Goal: Information Seeking & Learning: Learn about a topic

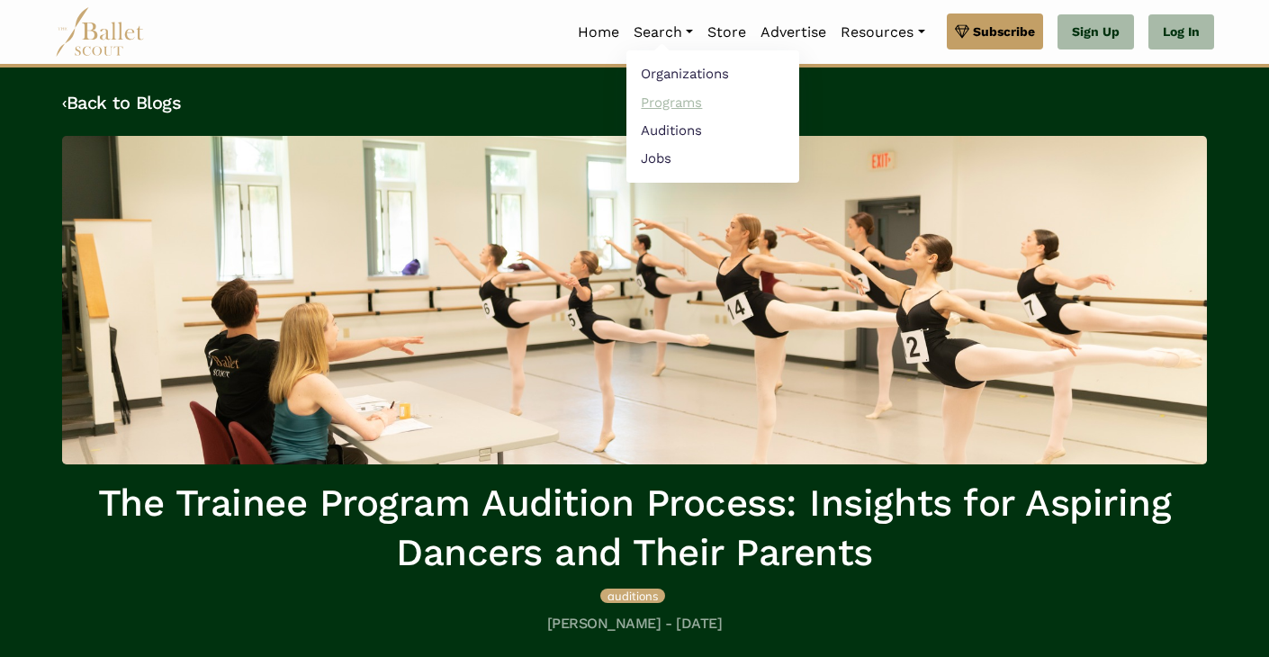
click at [658, 105] on link "Programs" at bounding box center [713, 102] width 173 height 28
click at [657, 129] on link "Auditions" at bounding box center [713, 130] width 173 height 28
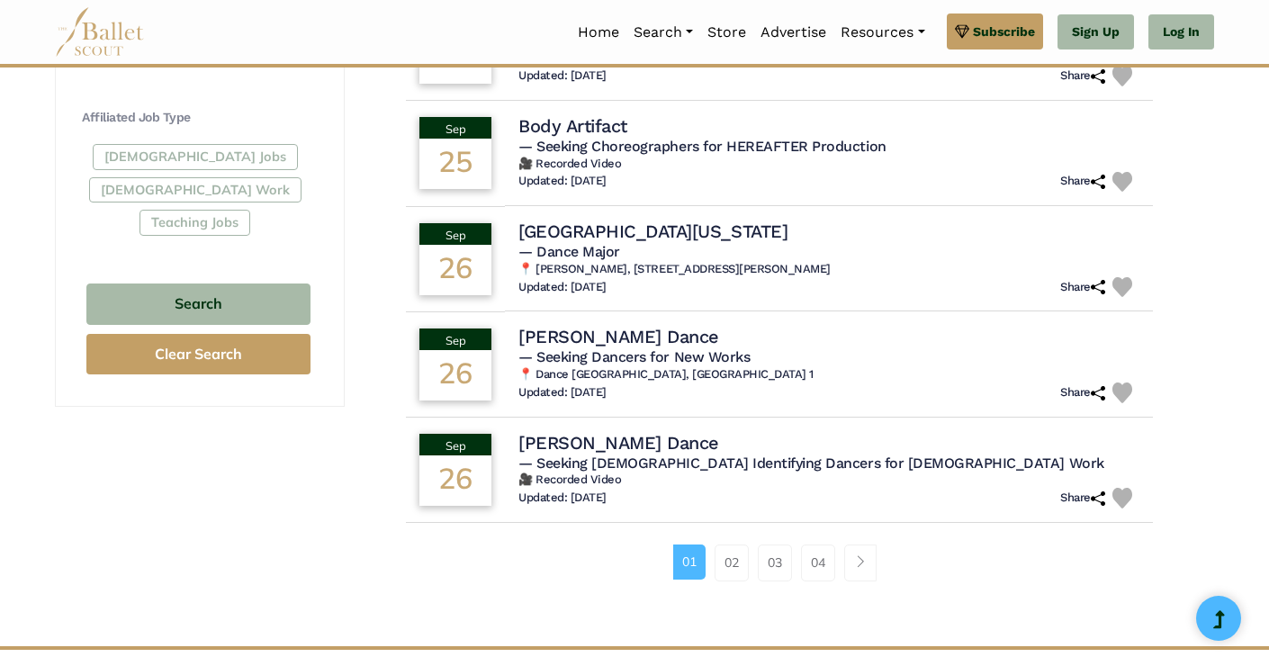
scroll to position [1033, 0]
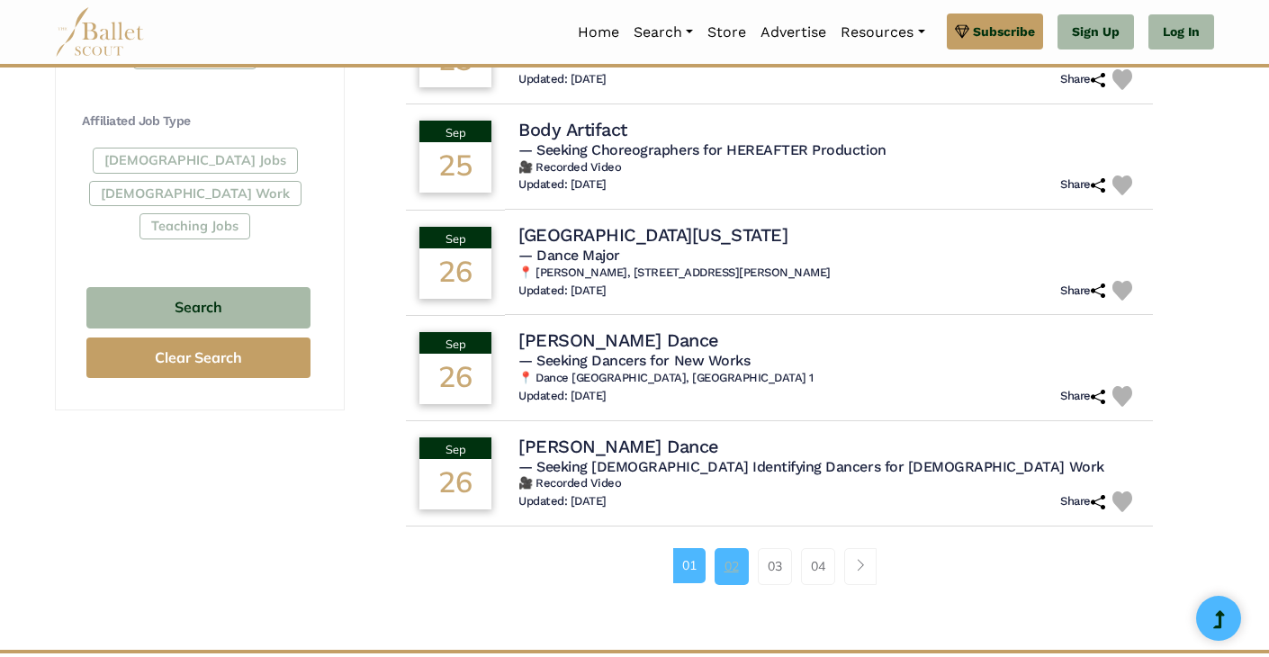
click at [720, 577] on link "02" at bounding box center [732, 566] width 34 height 36
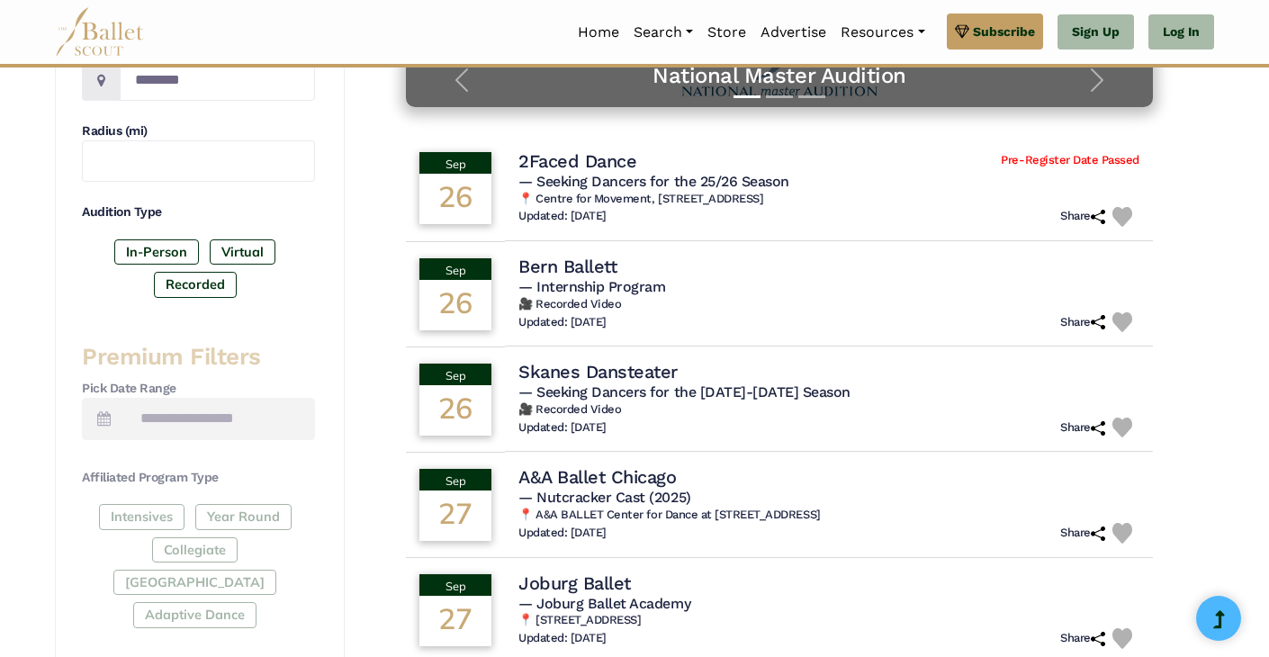
scroll to position [479, 0]
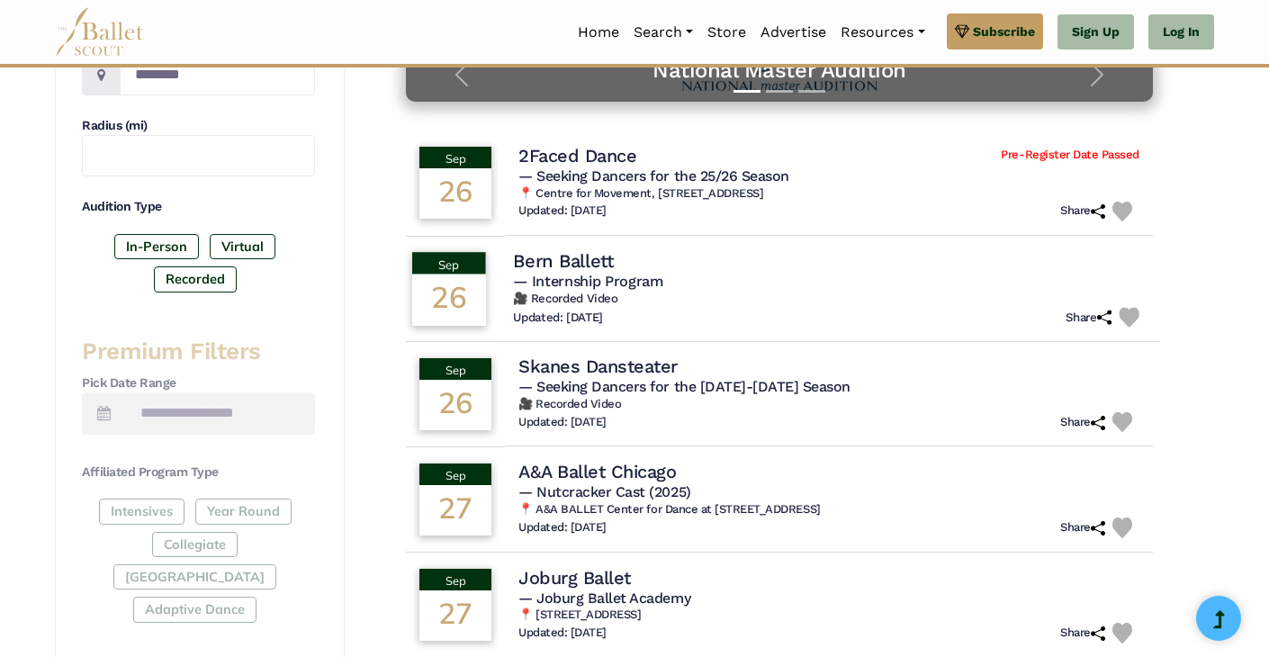
click at [565, 262] on h4 "Bern Ballett" at bounding box center [563, 260] width 100 height 24
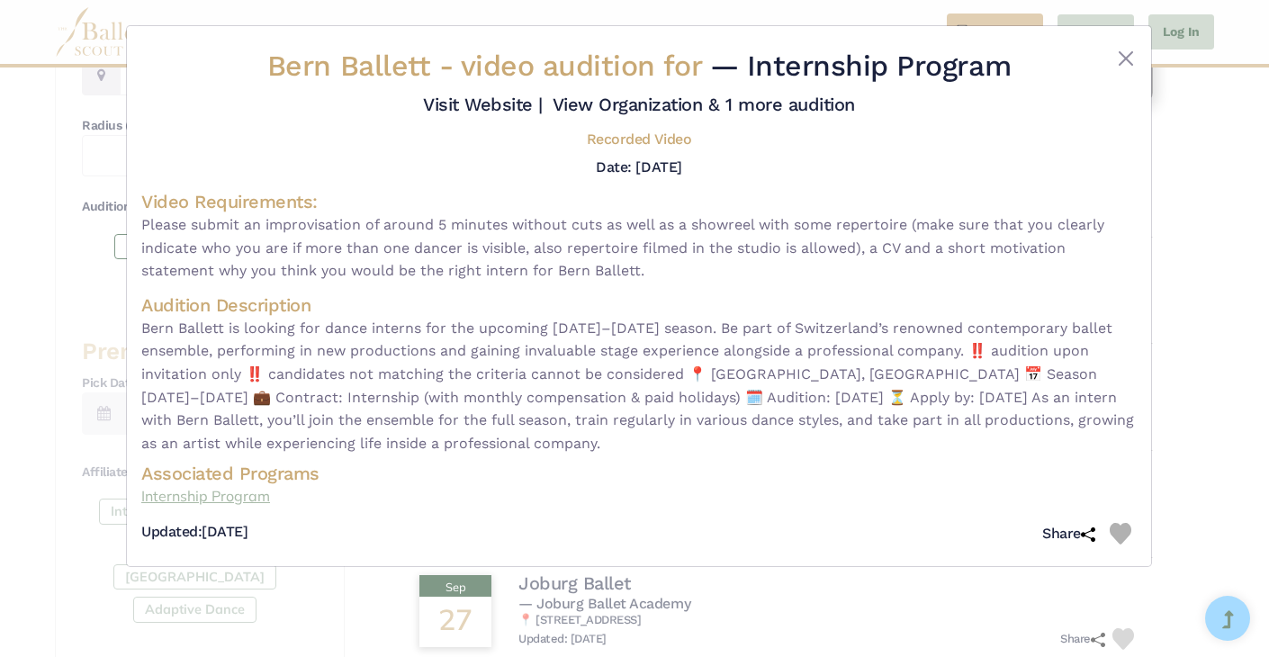
click at [222, 491] on link "Internship Program" at bounding box center [639, 496] width 996 height 23
click at [56, 128] on div "Bern Ballett - video audition for — Internship Program Visit Website |" at bounding box center [639, 328] width 1278 height 657
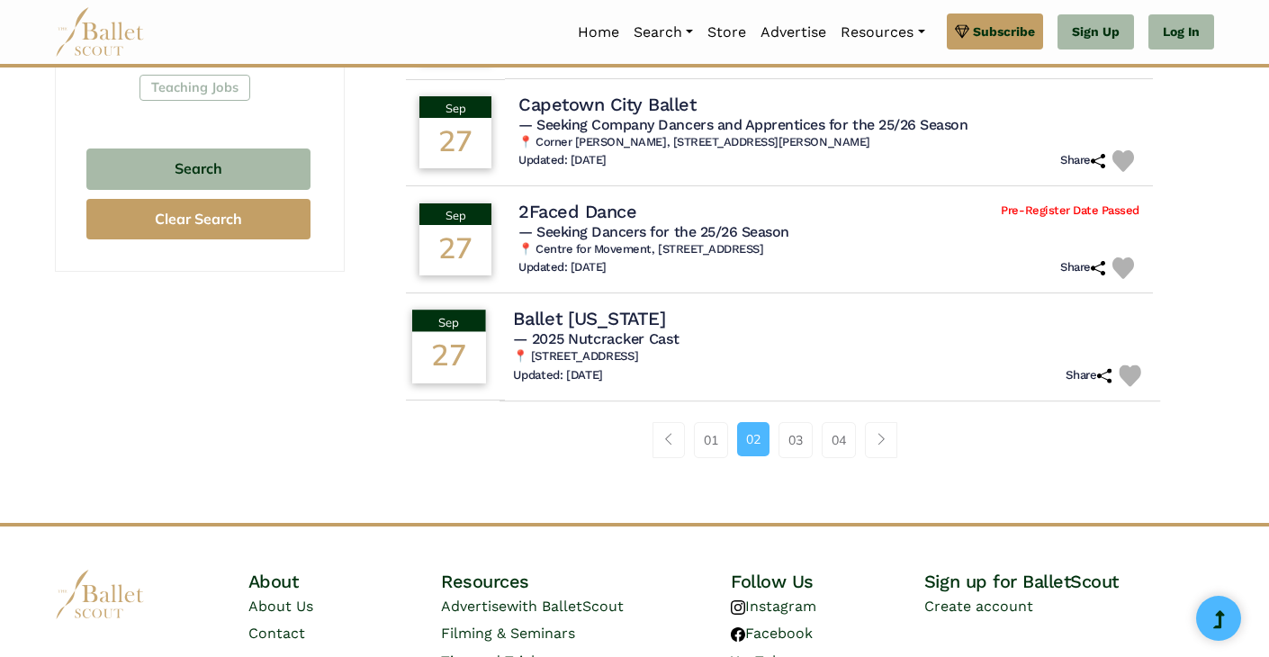
scroll to position [1187, 0]
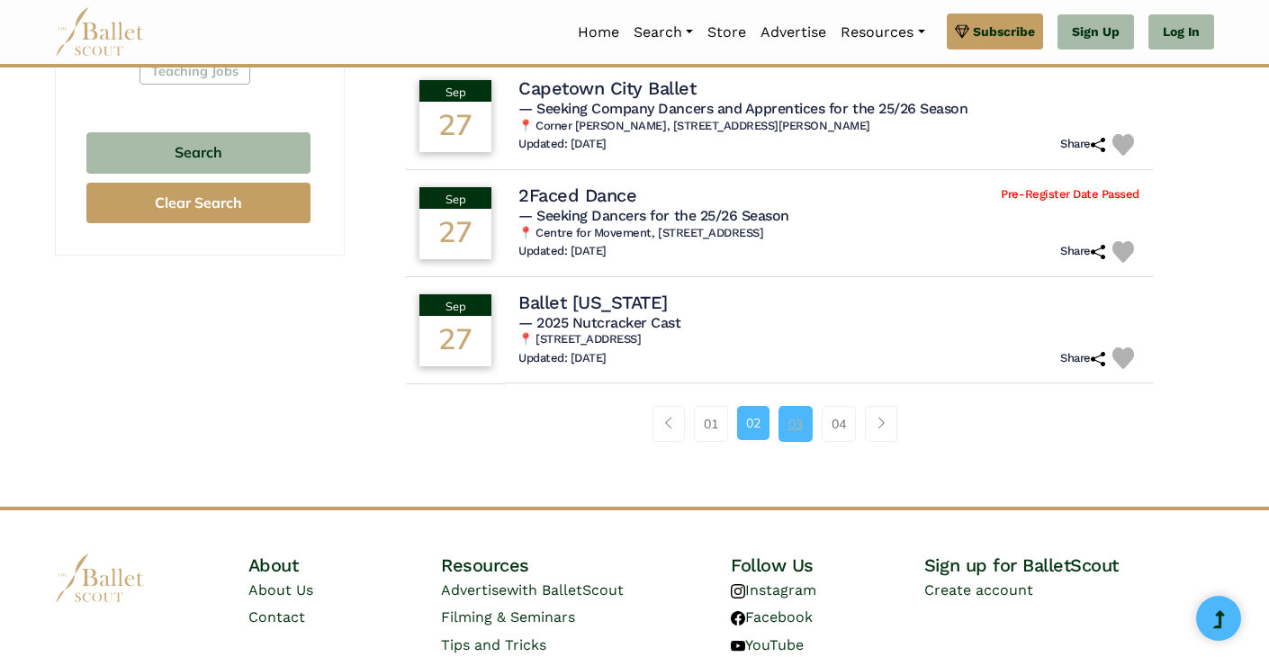
click at [797, 421] on link "03" at bounding box center [796, 424] width 34 height 36
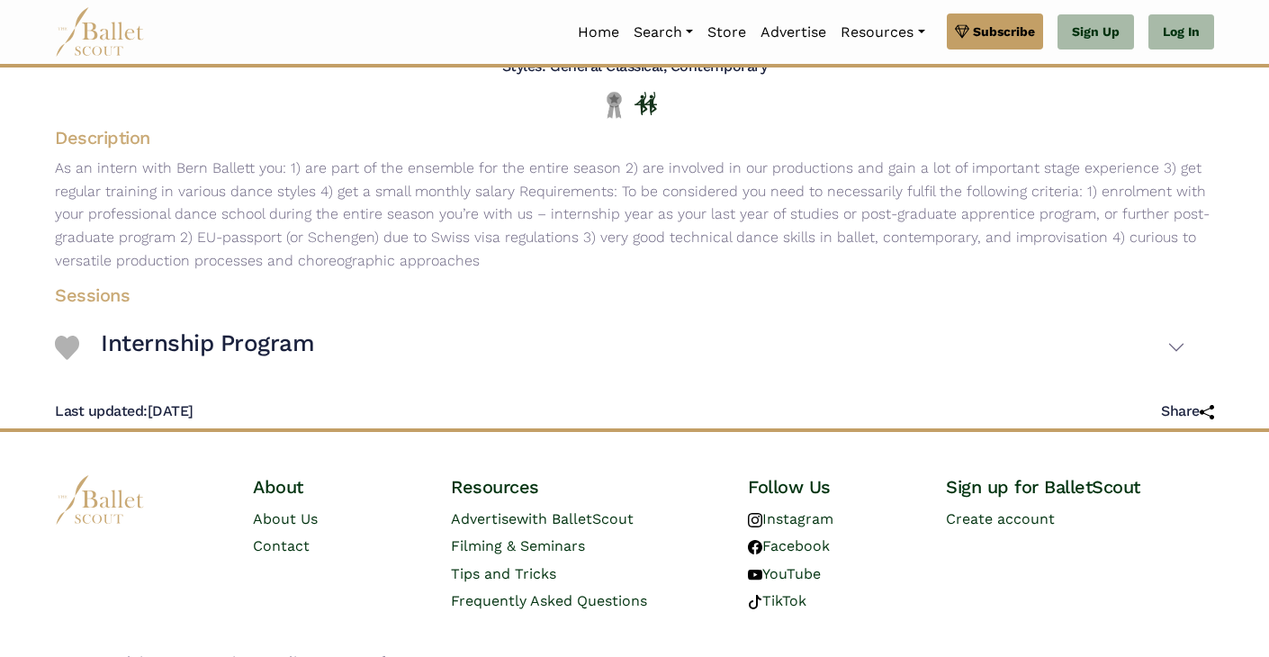
scroll to position [202, 0]
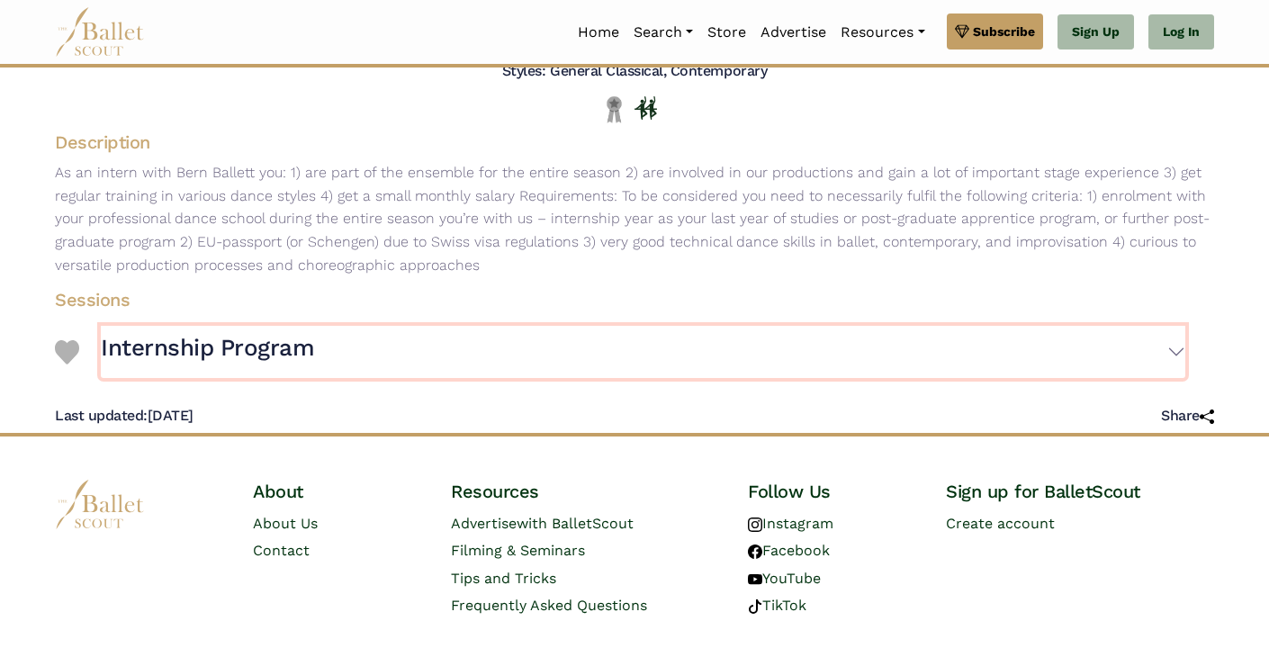
click at [1178, 357] on button "Internship Program" at bounding box center [643, 352] width 1085 height 52
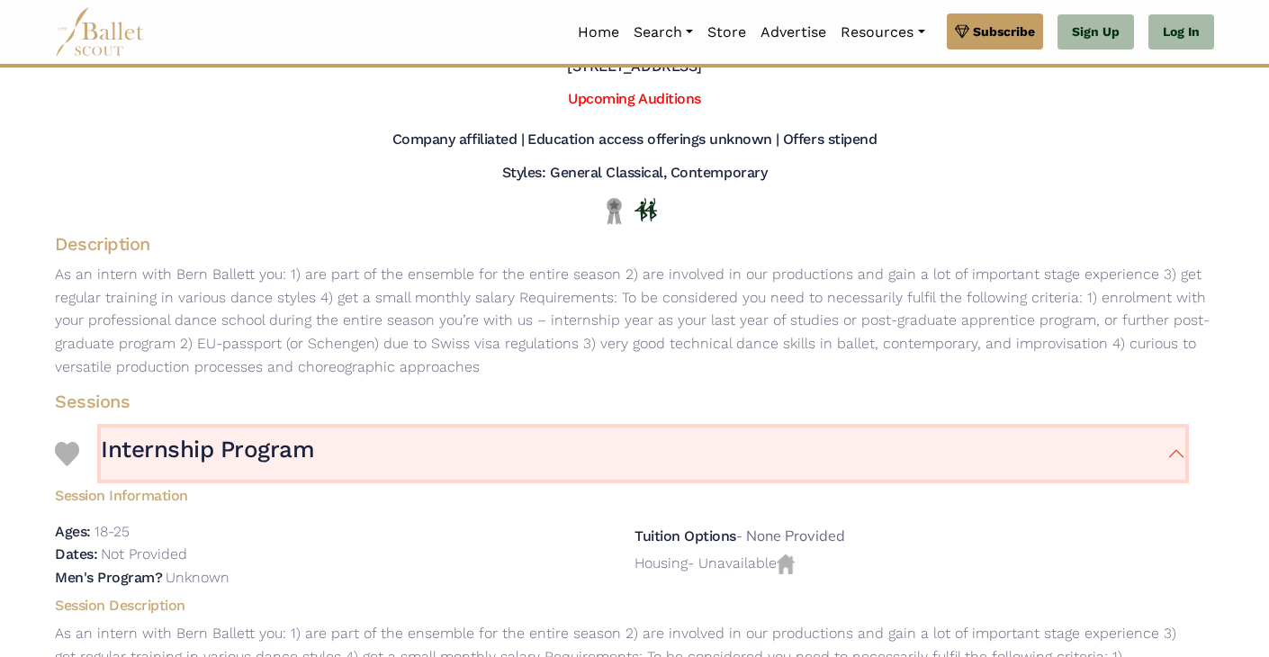
scroll to position [0, 0]
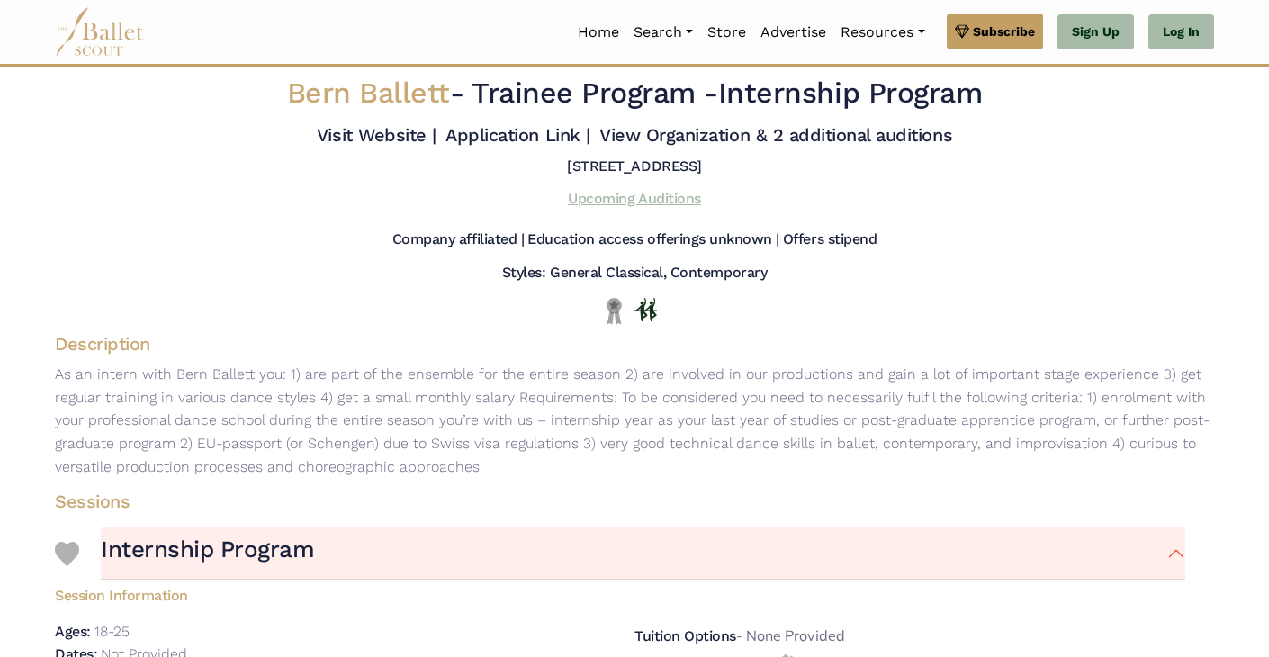
click at [652, 197] on link "Upcoming Auditions" at bounding box center [634, 198] width 132 height 17
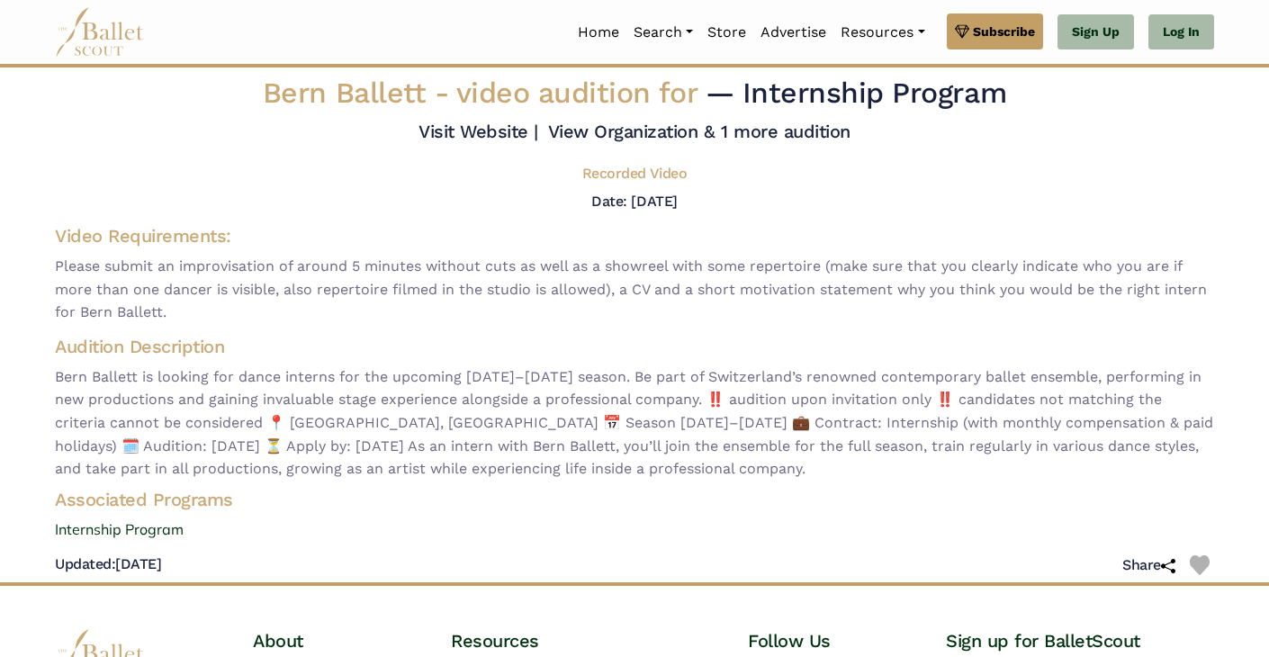
click at [659, 174] on h5 "Recorded Video" at bounding box center [634, 174] width 104 height 19
click at [709, 131] on link "View Organization & 1 more audition" at bounding box center [699, 132] width 302 height 22
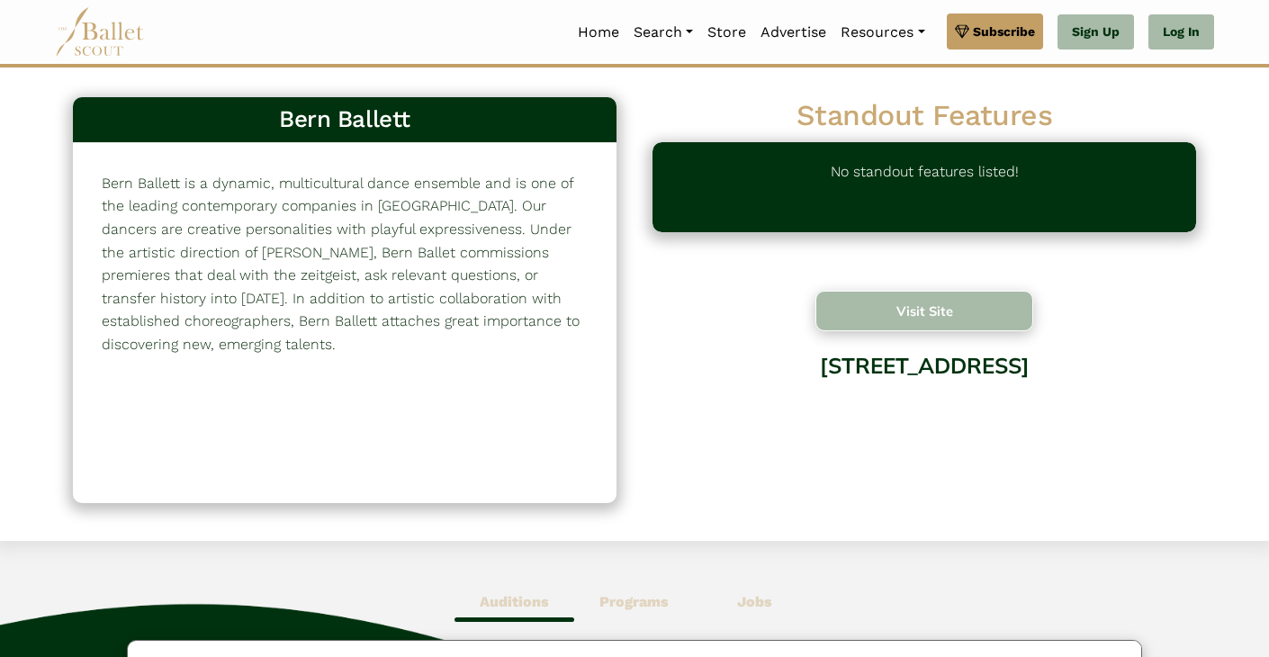
click at [871, 313] on button "Visit Site" at bounding box center [925, 311] width 218 height 41
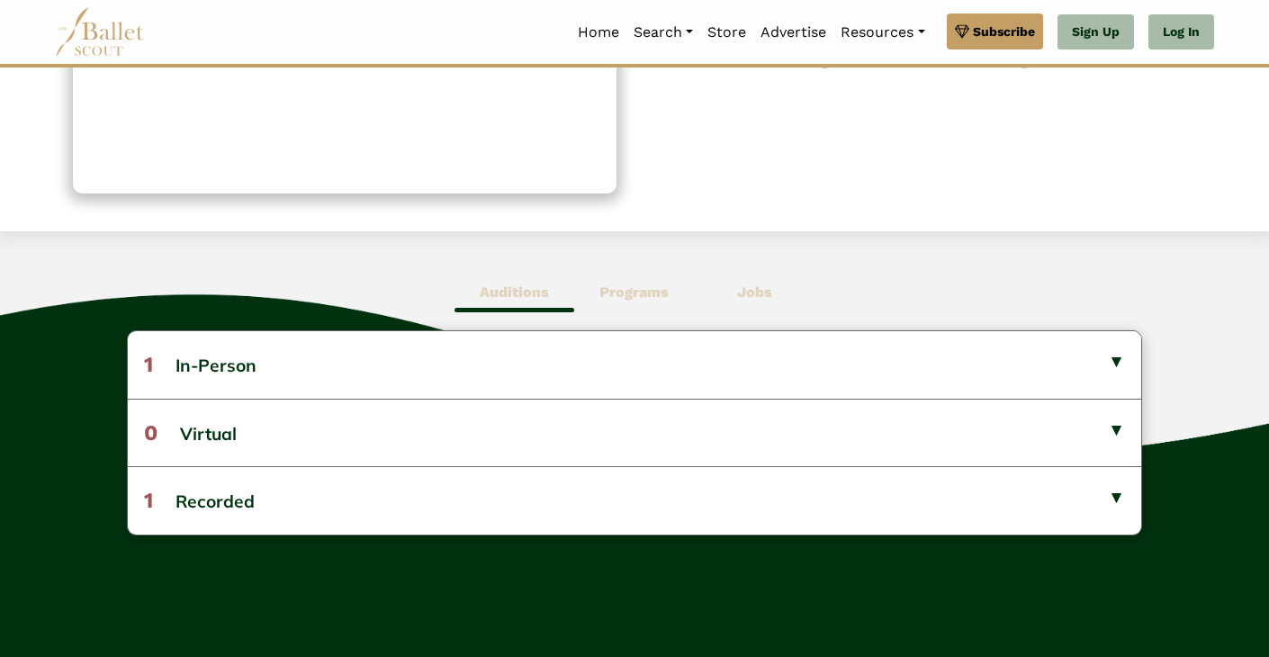
scroll to position [312, 0]
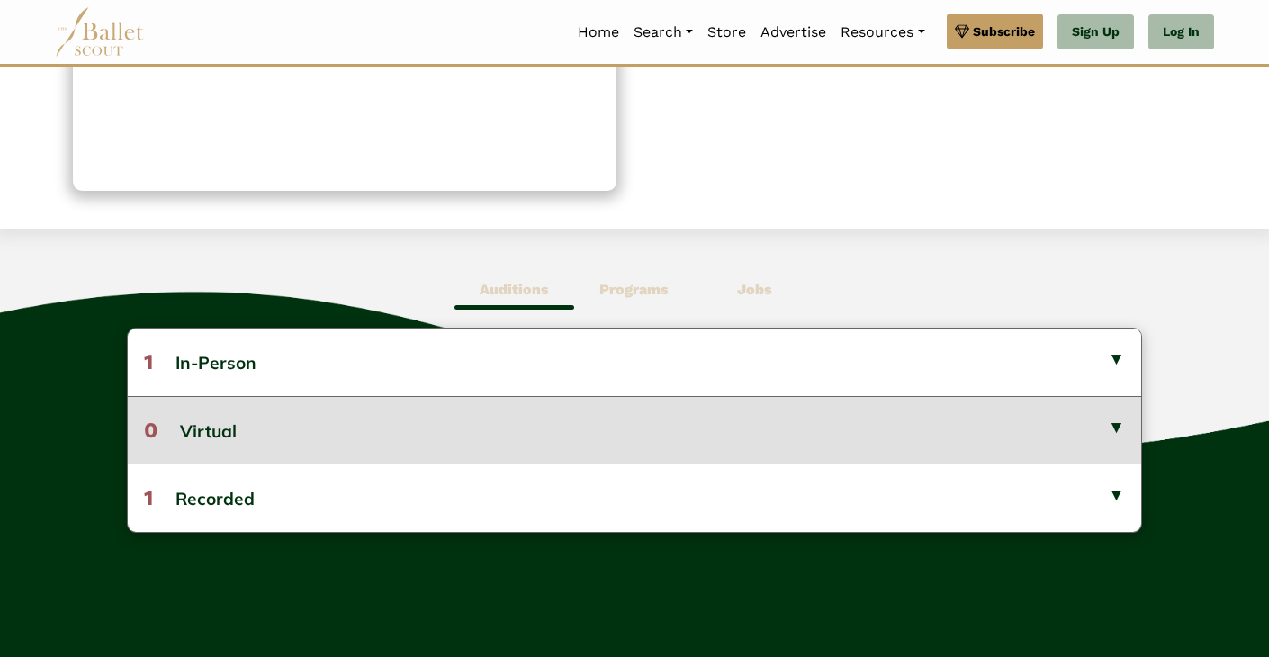
click at [512, 414] on button "0 Virtual" at bounding box center [635, 430] width 1014 height 68
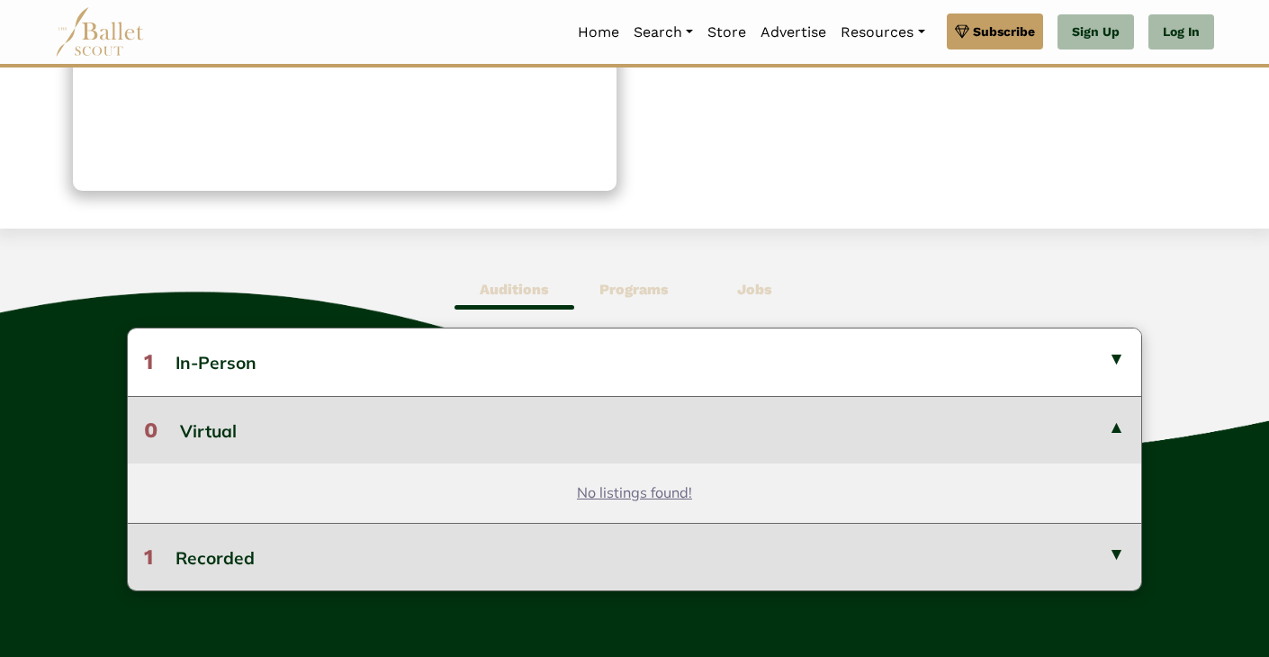
click at [542, 528] on button "1 Recorded" at bounding box center [635, 557] width 1014 height 68
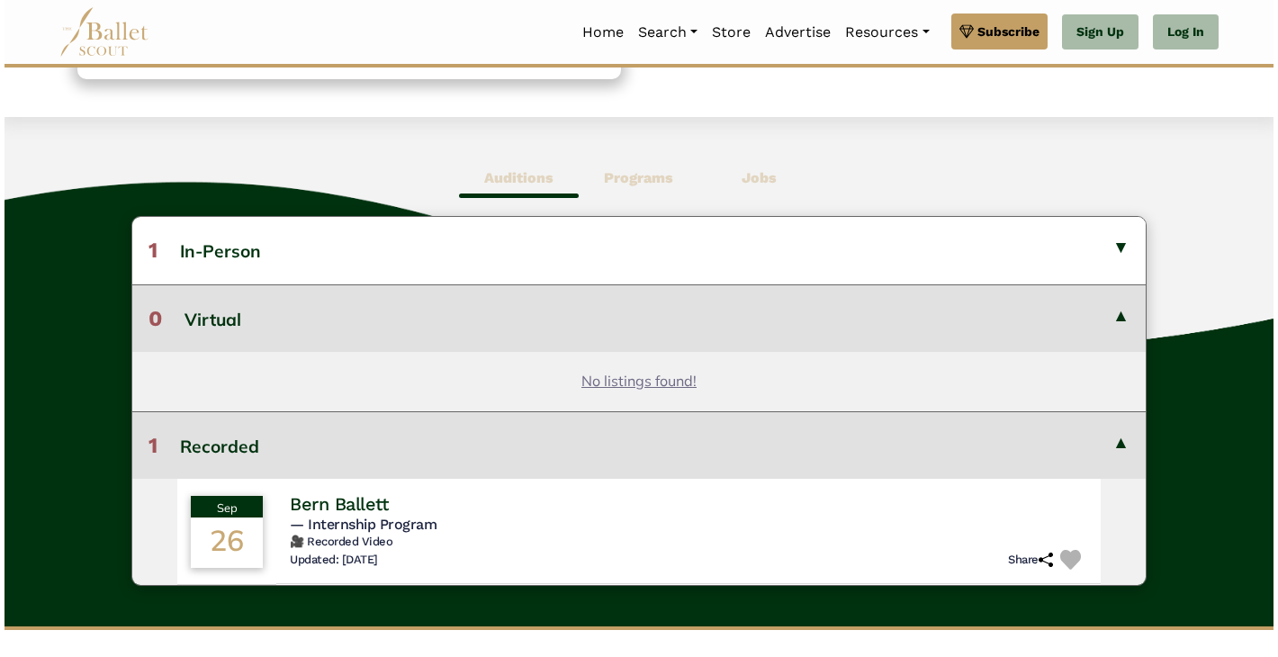
scroll to position [442, 0]
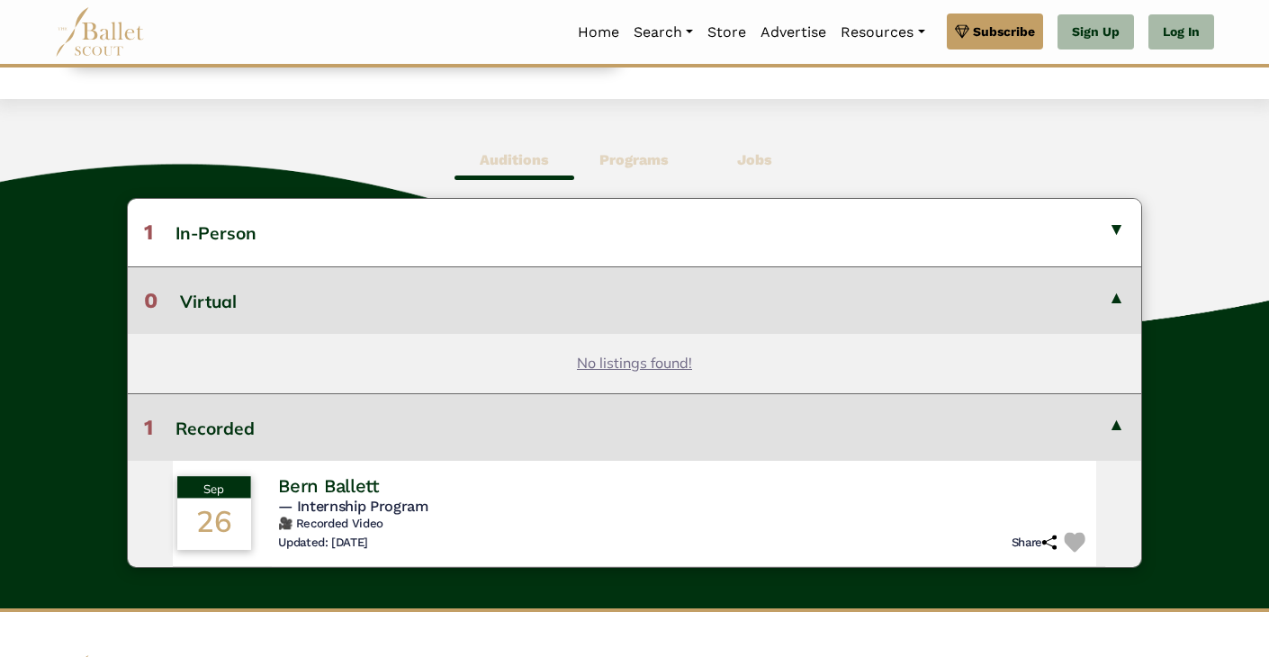
click at [365, 523] on h6 "🎥 Recorded Video" at bounding box center [685, 524] width 814 height 15
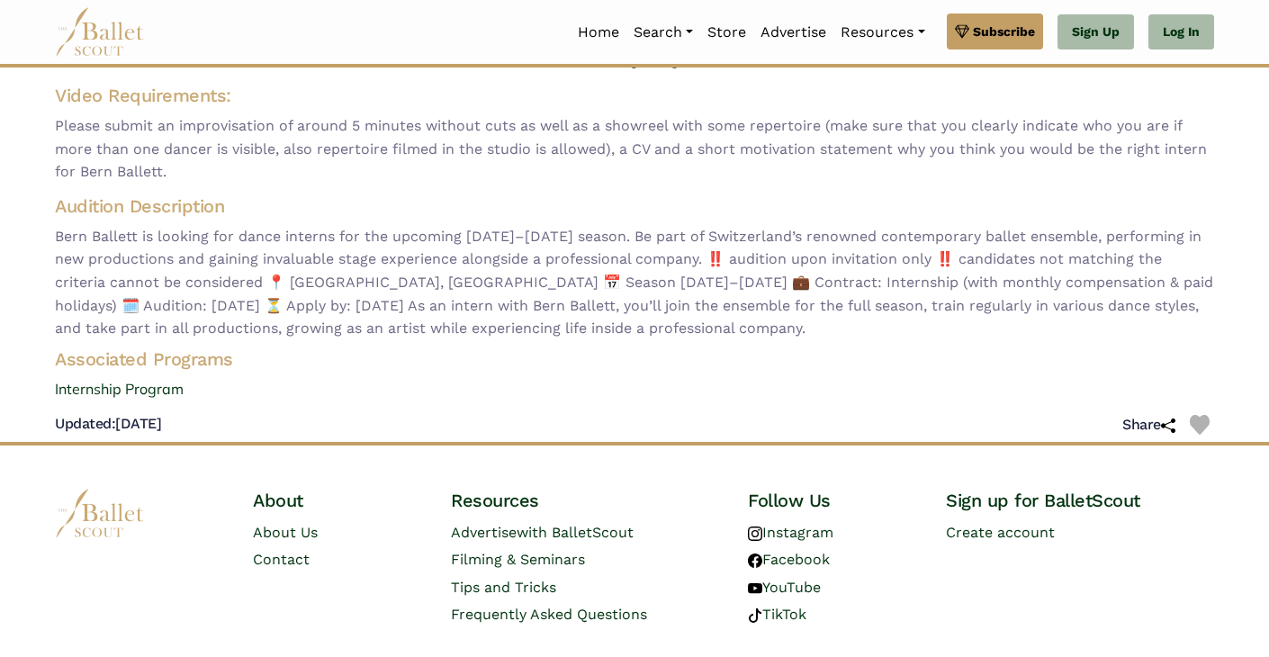
scroll to position [185, 0]
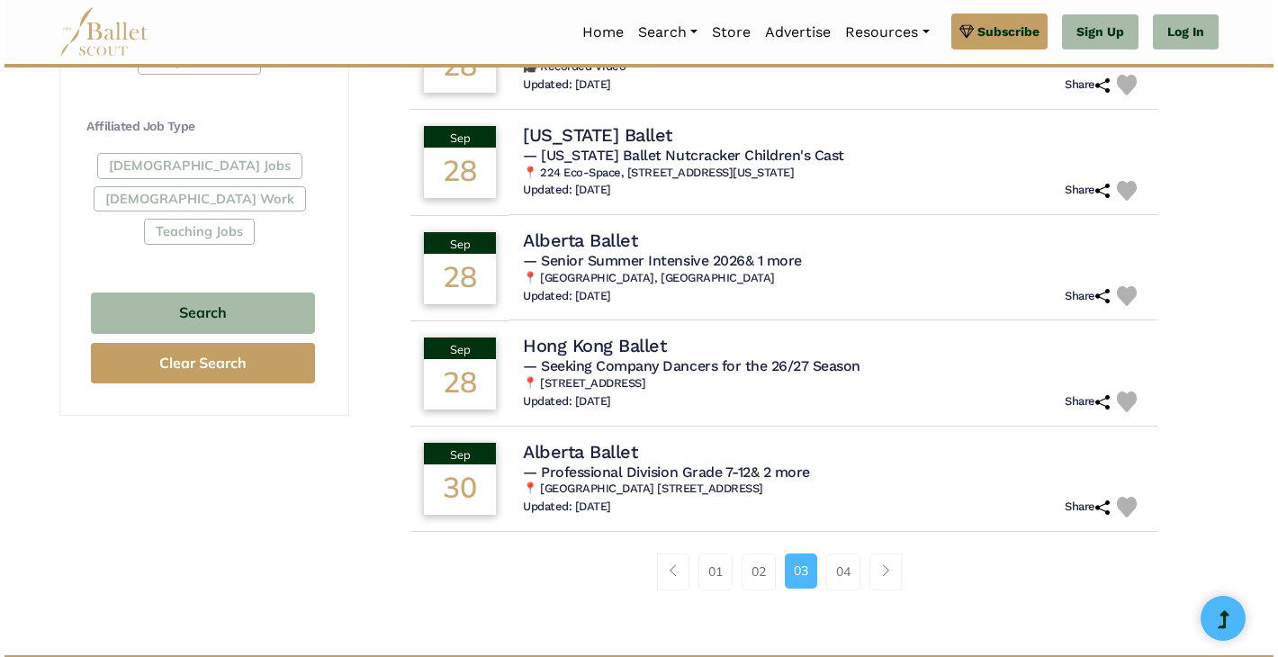
scroll to position [1124, 0]
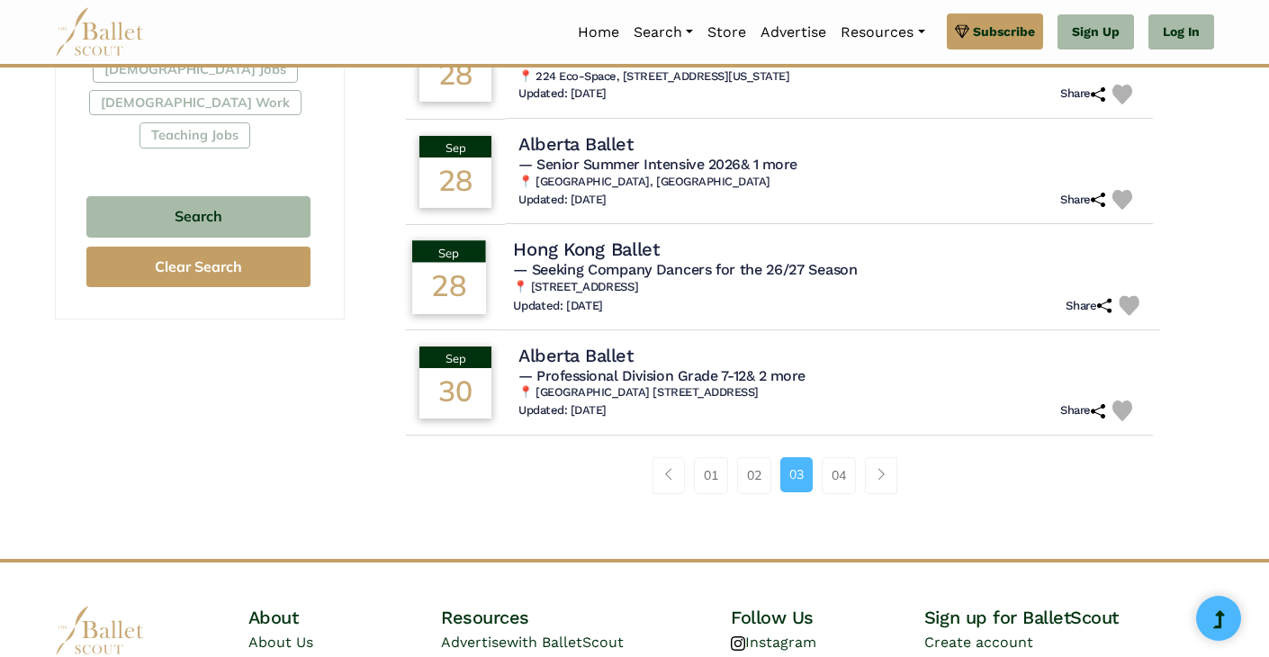
click at [655, 274] on span "— Seeking Company Dancers for the 26/27 Season" at bounding box center [685, 269] width 344 height 17
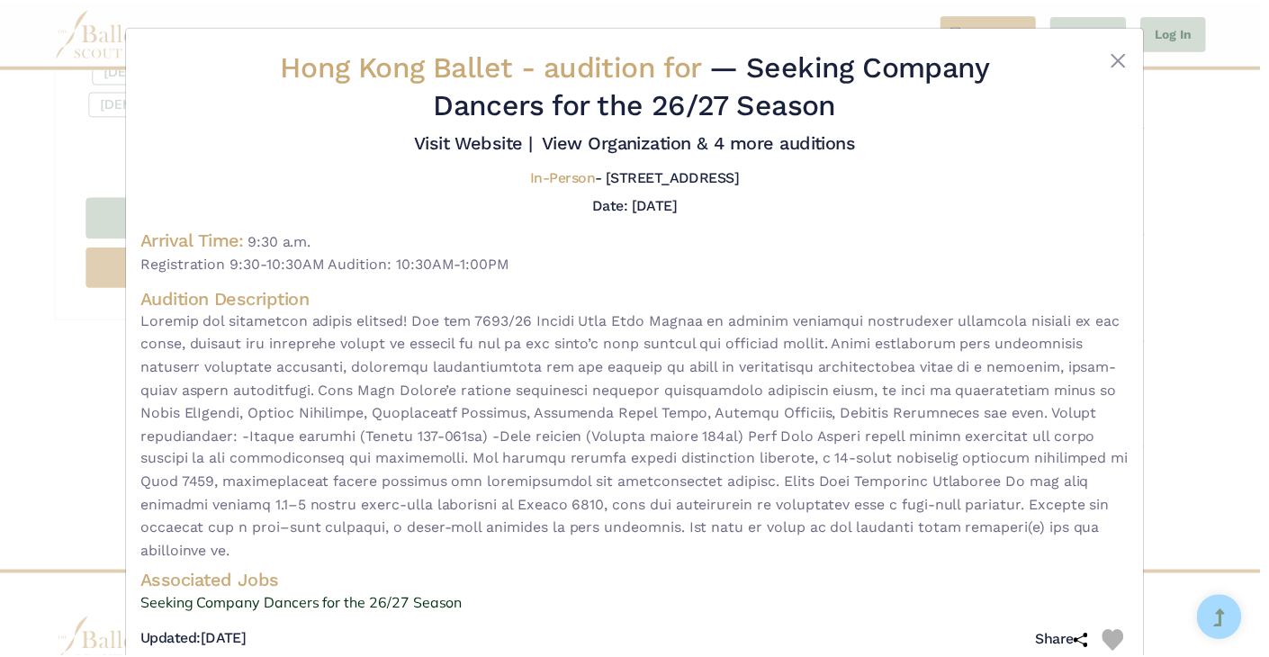
scroll to position [42, 0]
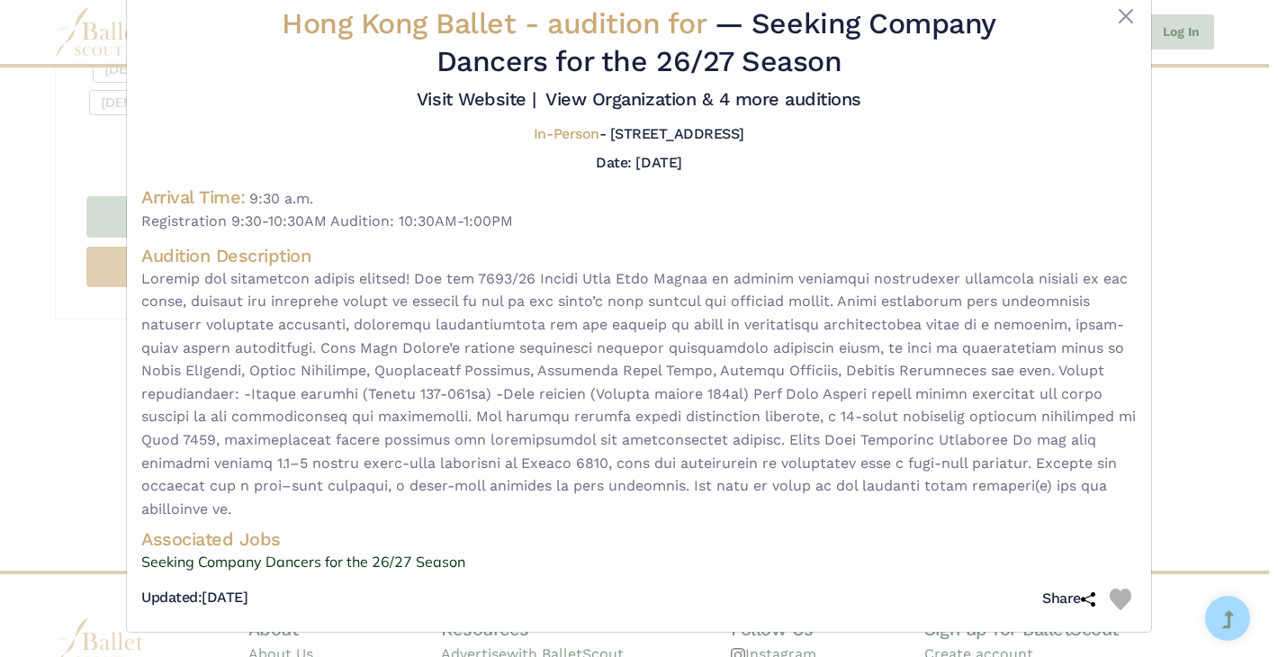
click at [1203, 362] on div "Hong Kong Ballet - audition for — Seeking Company Dancers for the 26/27 Season …" at bounding box center [639, 328] width 1278 height 657
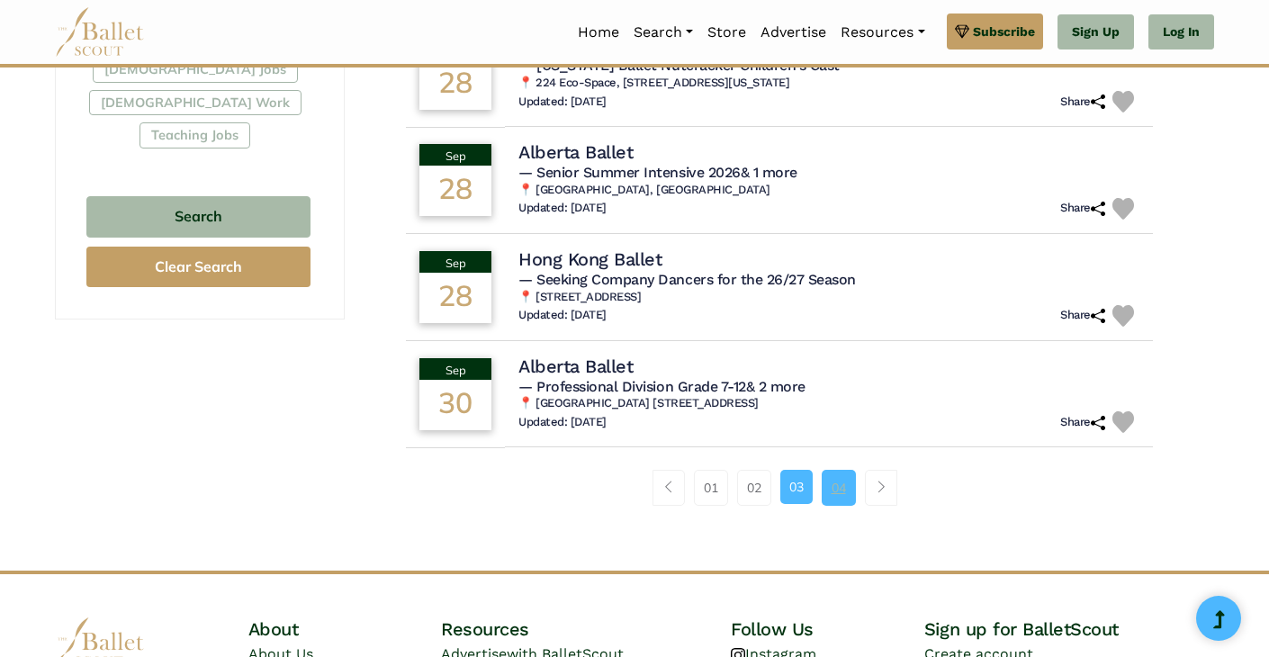
click at [830, 494] on link "04" at bounding box center [839, 488] width 34 height 36
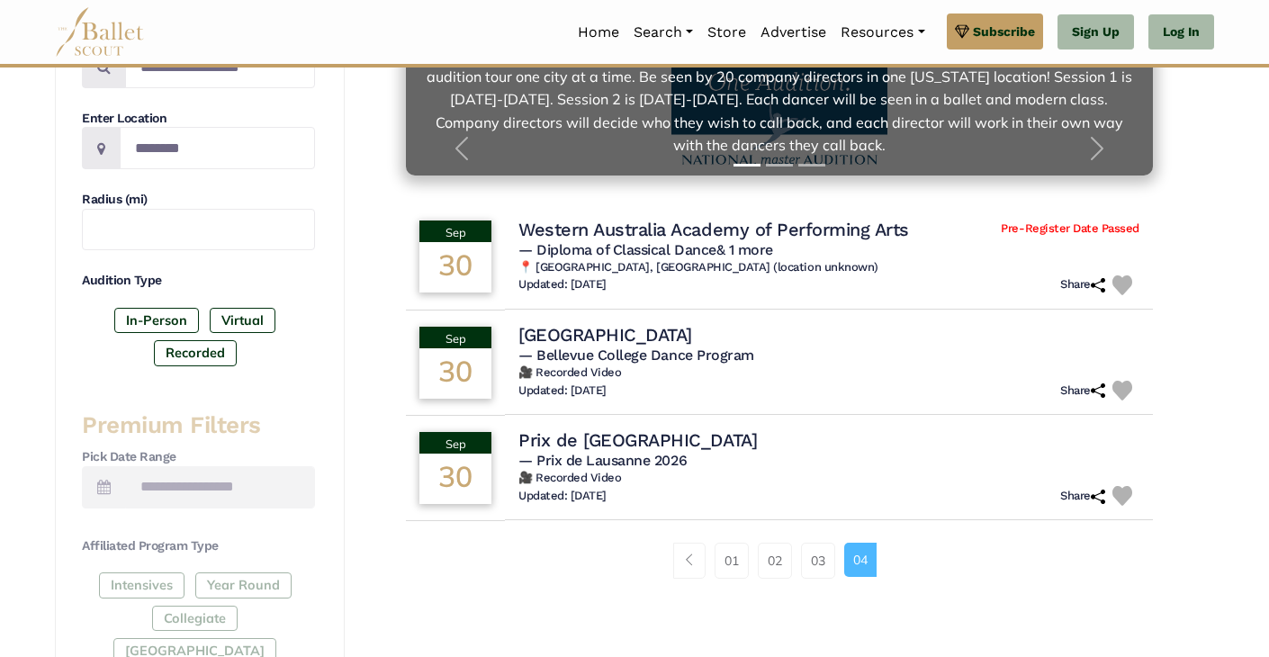
scroll to position [410, 0]
